Goal: Task Accomplishment & Management: Manage account settings

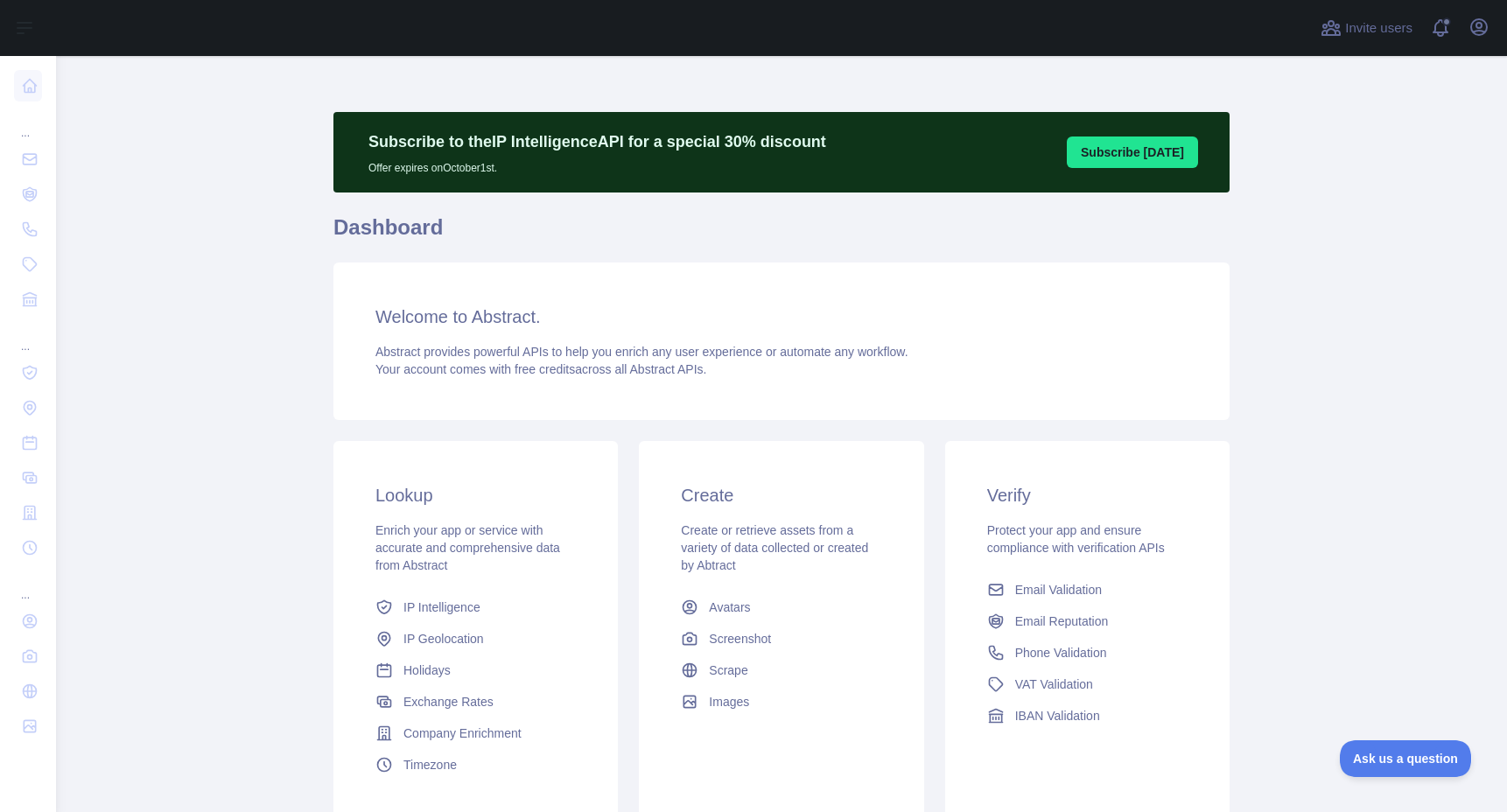
click at [1162, 163] on button "Subscribe [DATE]" at bounding box center [1132, 151] width 132 height 31
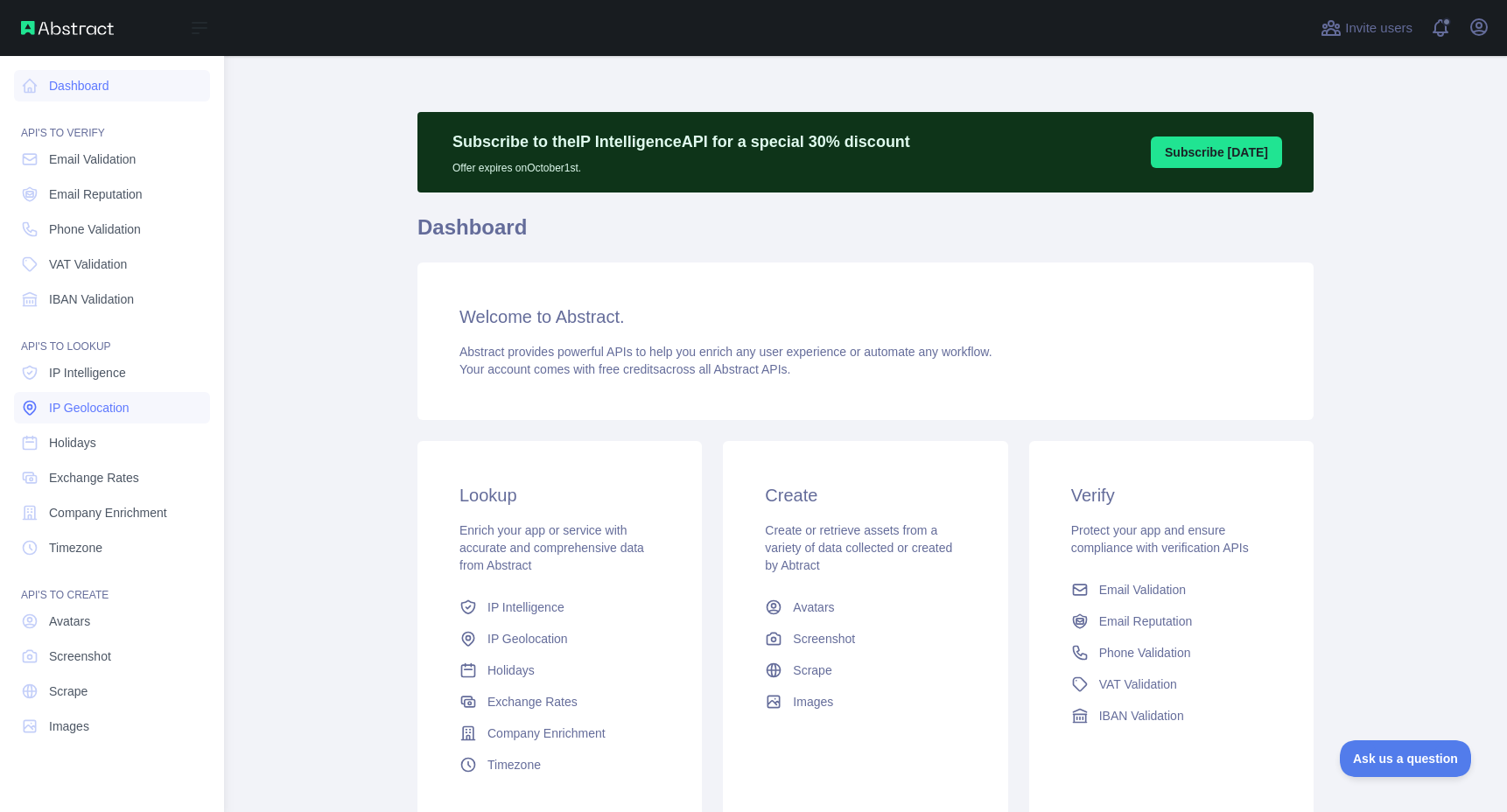
click at [97, 398] on link "IP Geolocation" at bounding box center [112, 407] width 196 height 31
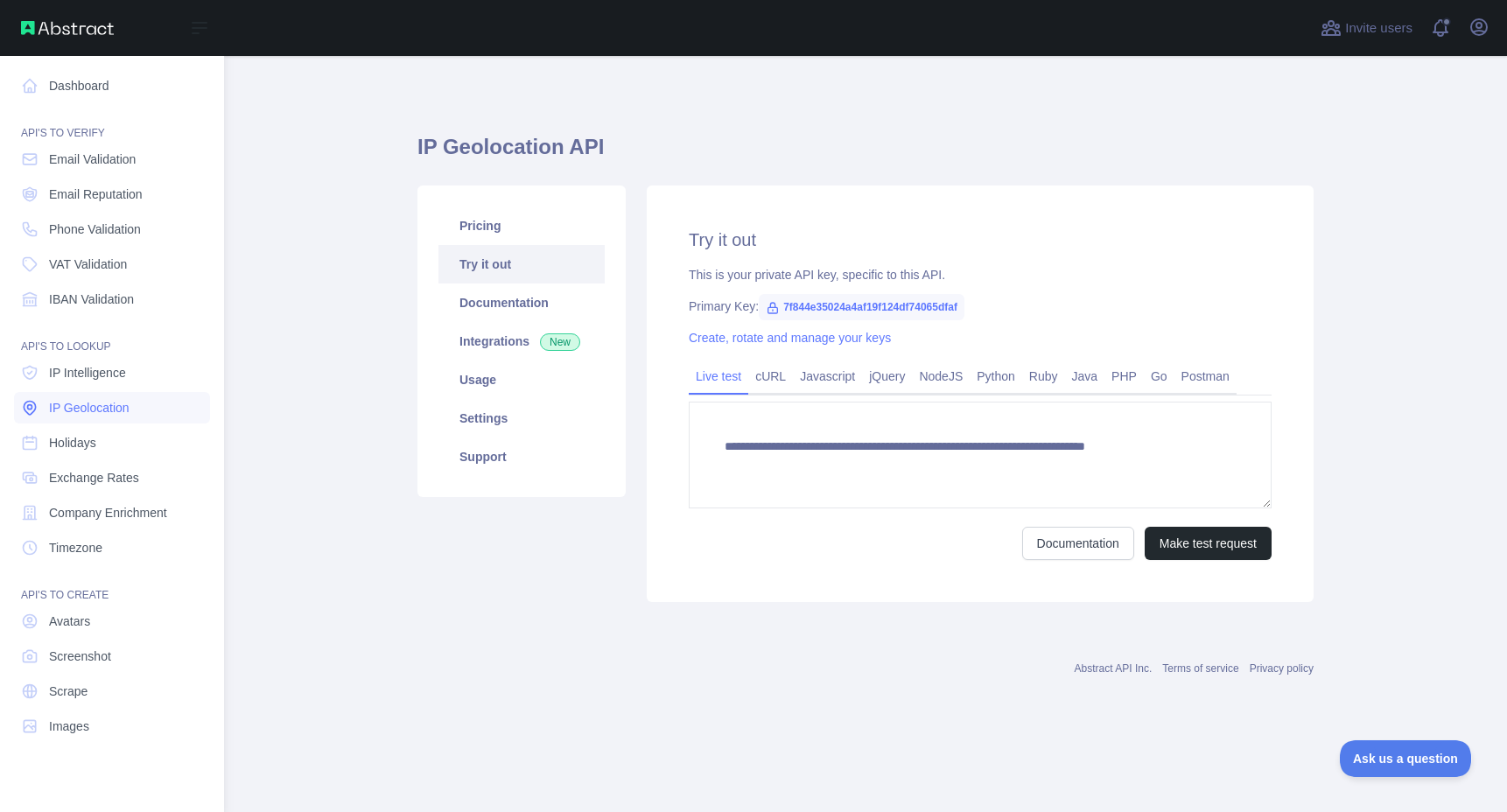
type textarea "**********"
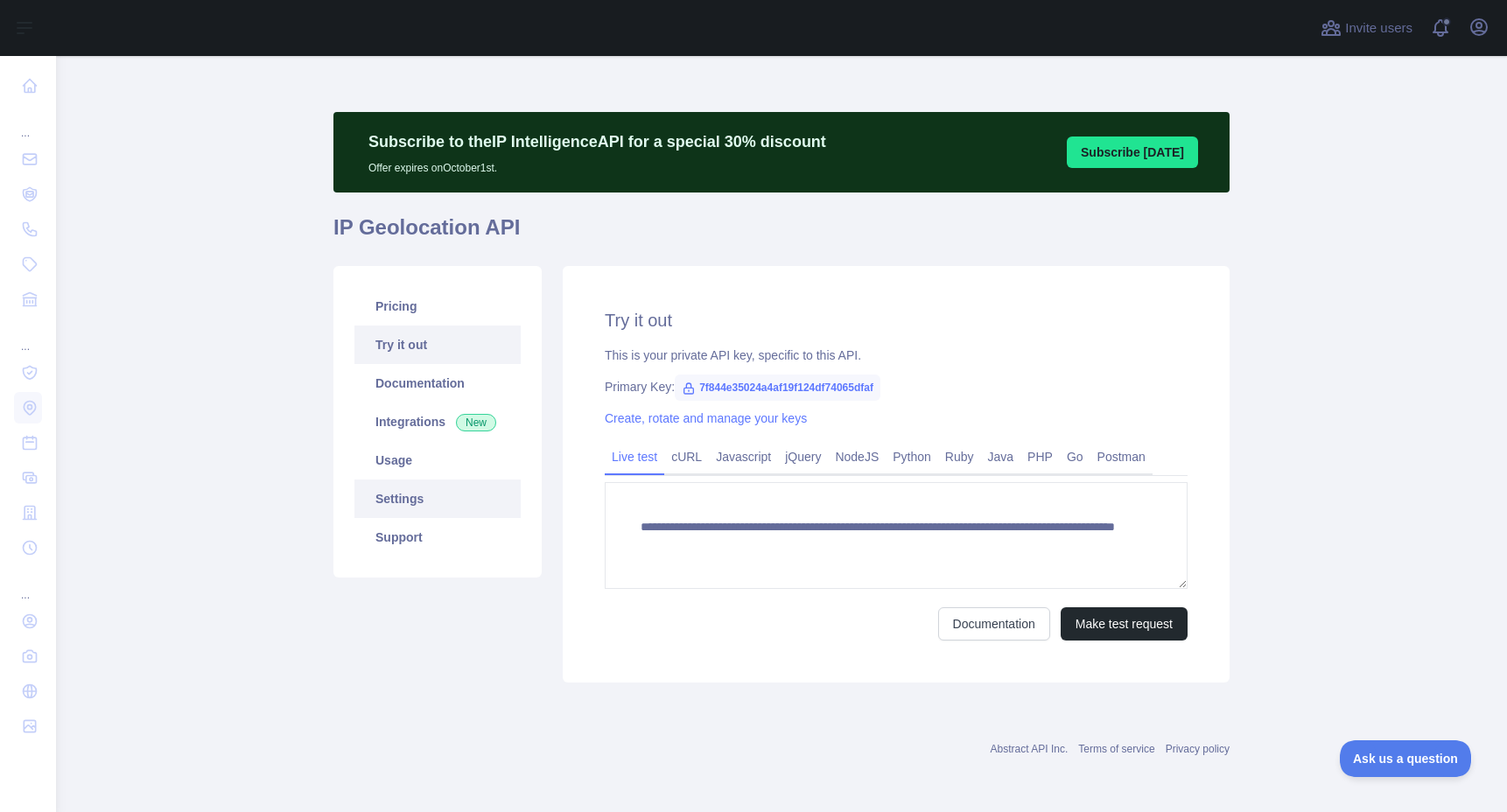
click at [413, 503] on link "Settings" at bounding box center [437, 499] width 167 height 39
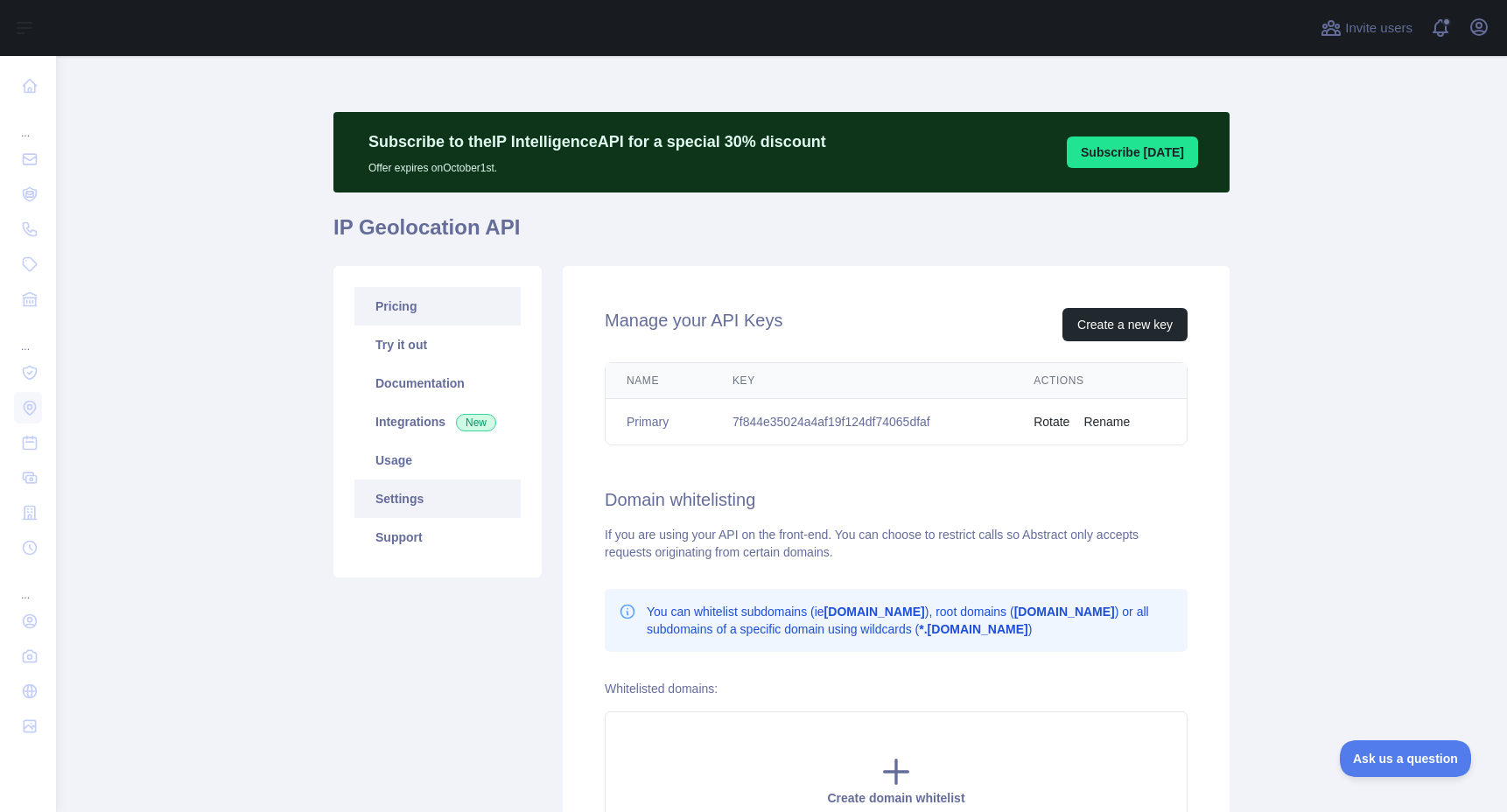
click at [416, 297] on link "Pricing" at bounding box center [437, 306] width 167 height 39
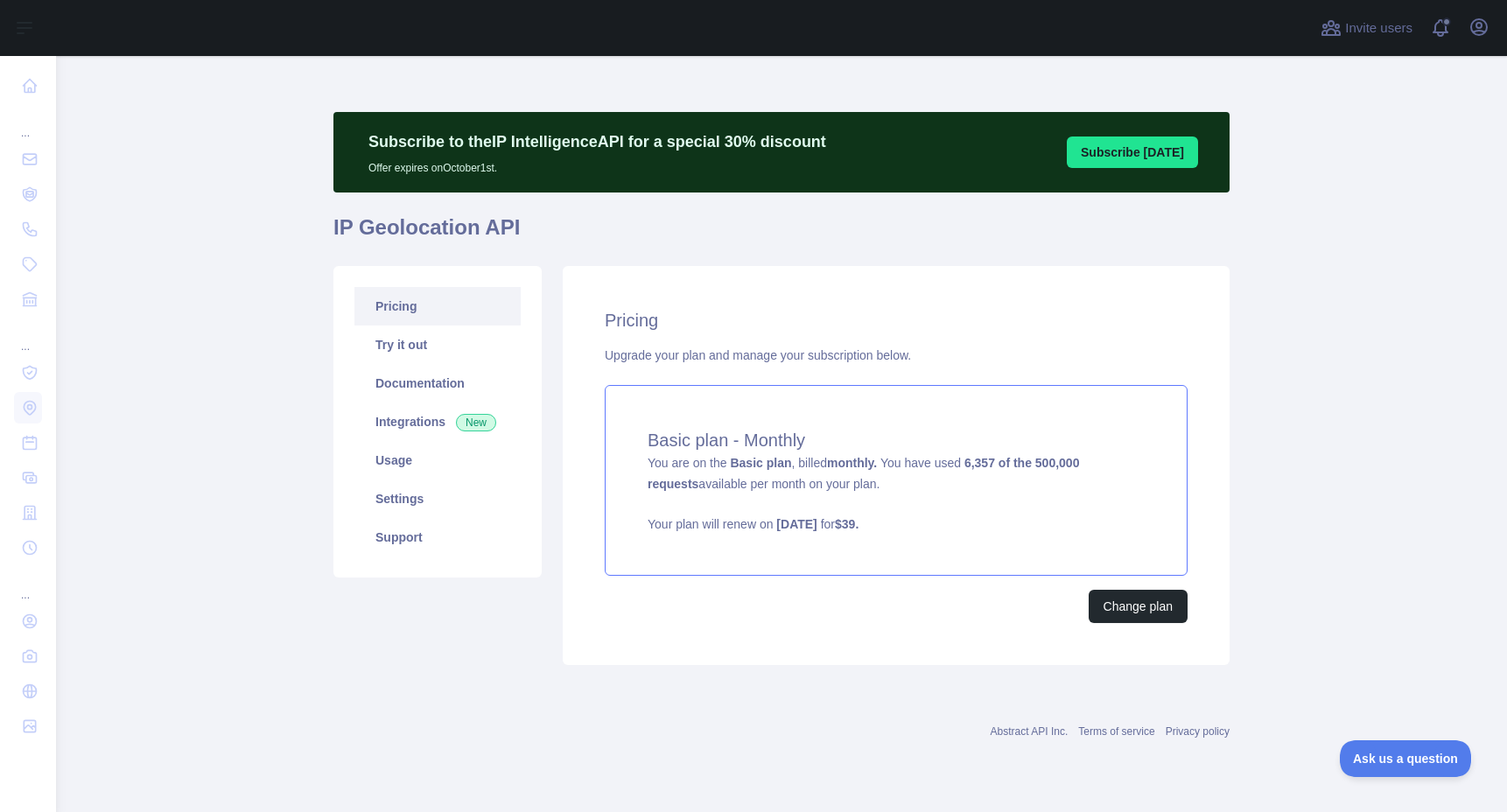
click at [1059, 509] on div "Basic plan - Monthly You are on the Basic plan , billed monthly. You have used …" at bounding box center [896, 481] width 583 height 191
click at [394, 347] on link "Try it out" at bounding box center [437, 344] width 167 height 39
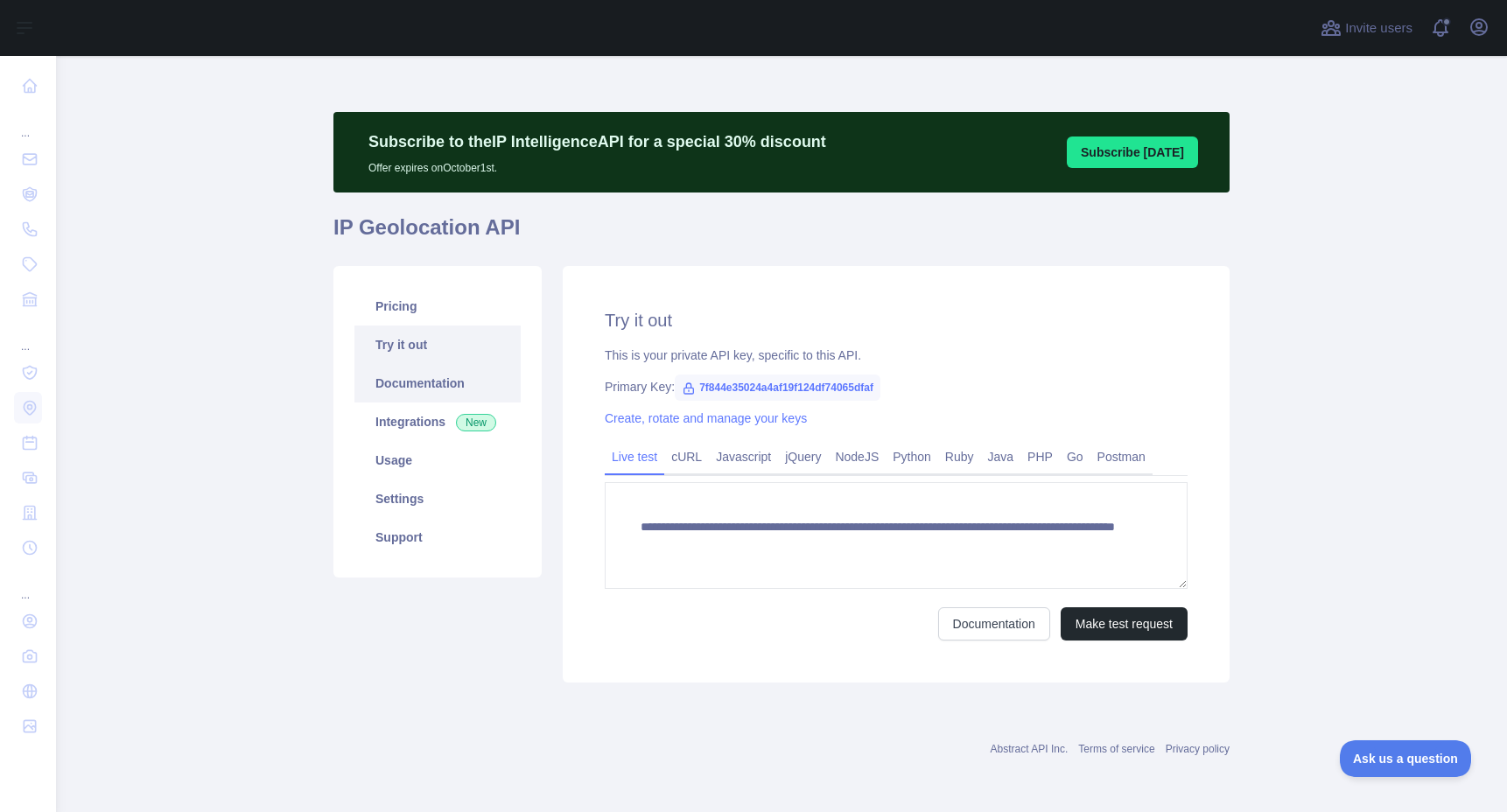
click at [398, 390] on link "Documentation" at bounding box center [437, 383] width 167 height 39
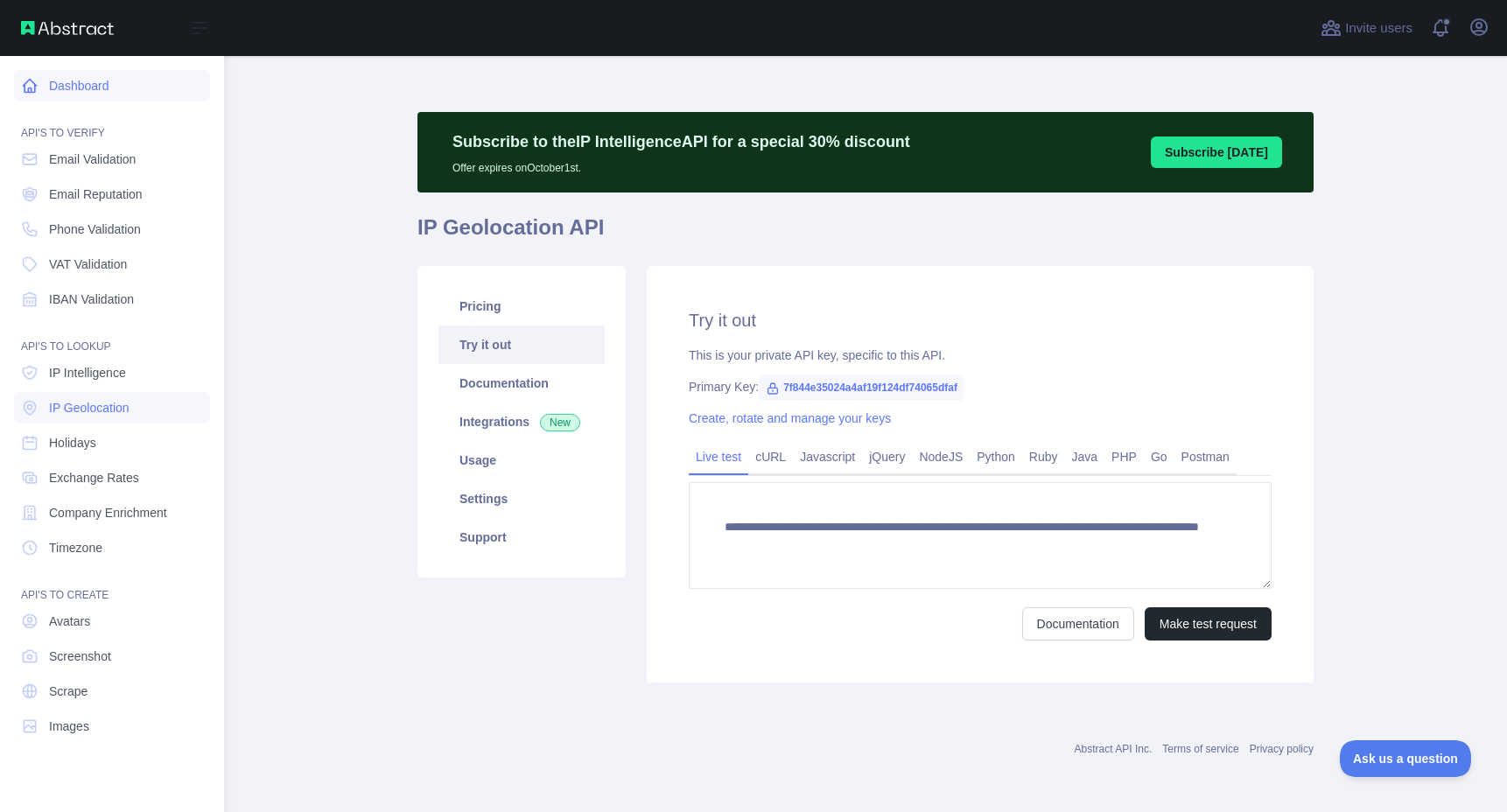
click at [74, 86] on link "Dashboard" at bounding box center [112, 85] width 196 height 31
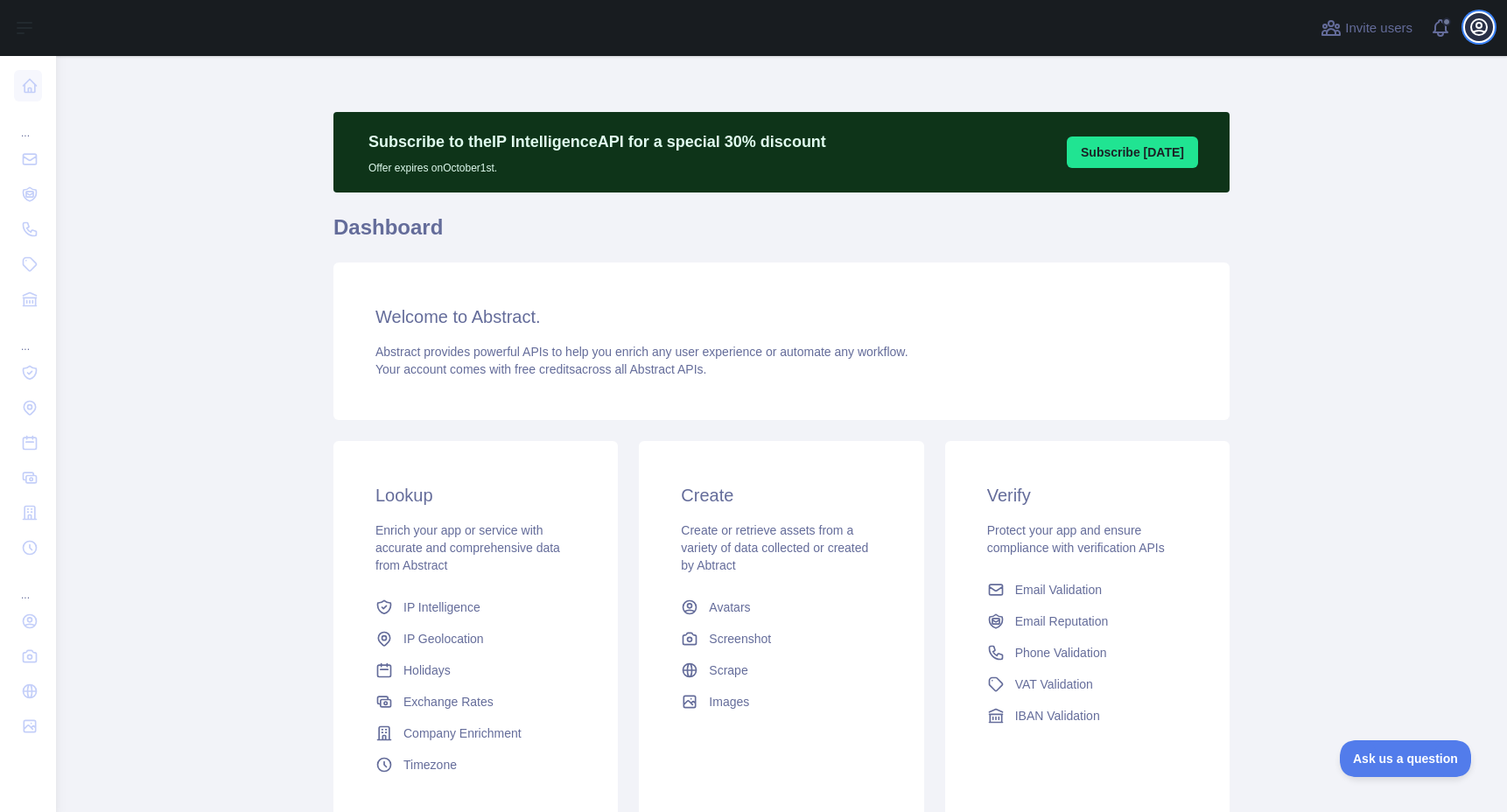
click at [1478, 22] on icon "button" at bounding box center [1479, 26] width 16 height 16
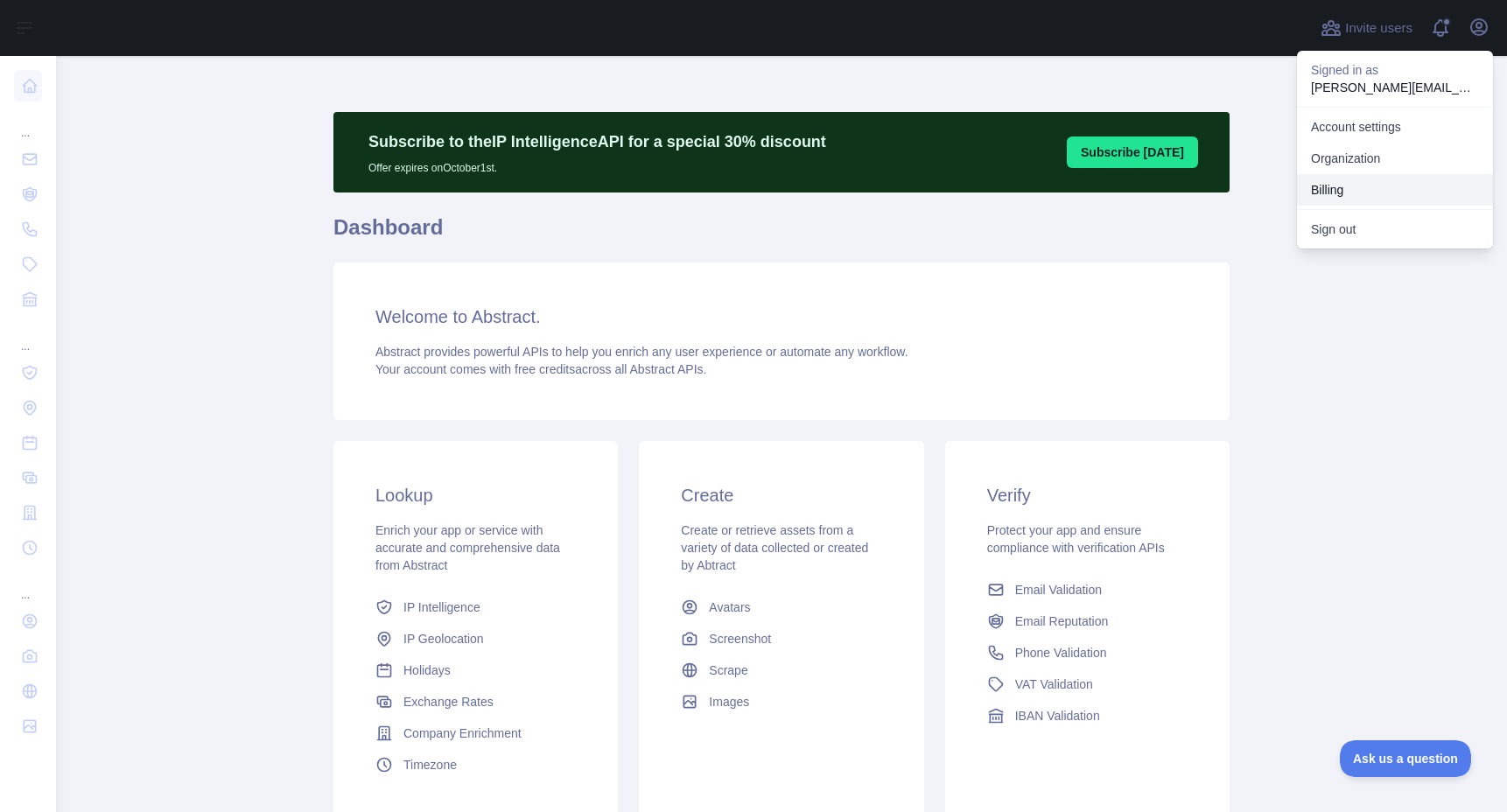
click at [1342, 190] on button "Billing" at bounding box center [1394, 189] width 196 height 31
